Goal: Task Accomplishment & Management: Use online tool/utility

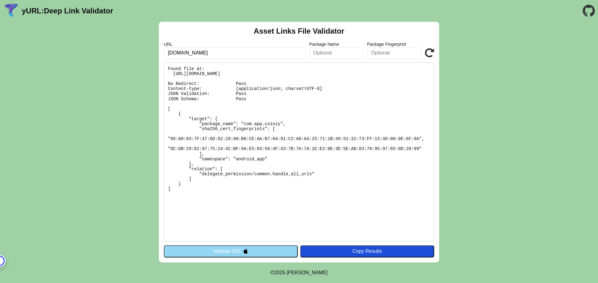
click at [256, 55] on input "coinzycash.com" at bounding box center [235, 52] width 142 height 11
click button "Validate" at bounding box center [0, 0] width 0 height 0
type input "[DOMAIN_NAME]"
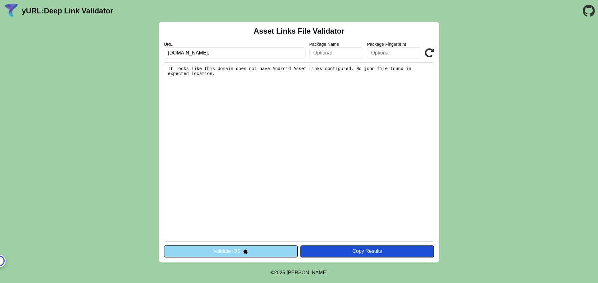
click at [236, 53] on input "[DOMAIN_NAME]." at bounding box center [235, 52] width 142 height 11
type input "[DOMAIN_NAME]"
click button "Validate" at bounding box center [0, 0] width 0 height 0
